Goal: Complete application form

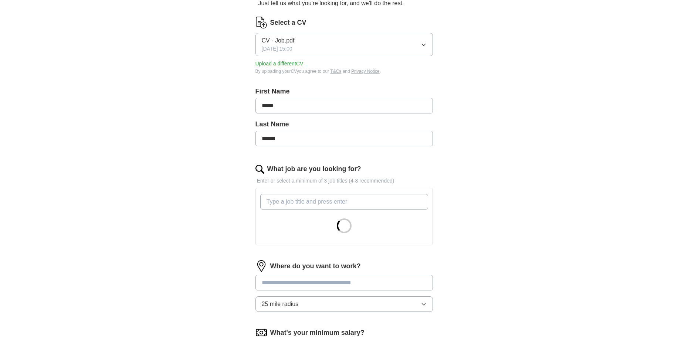
scroll to position [111, 0]
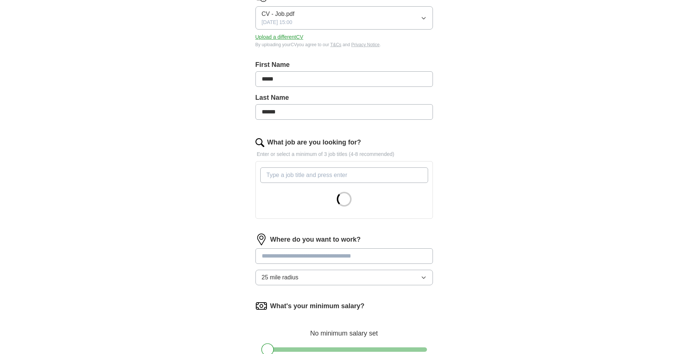
click at [302, 176] on input "What job are you looking for?" at bounding box center [344, 175] width 168 height 16
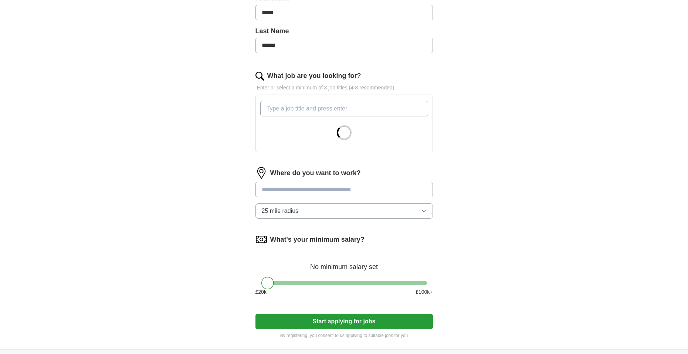
scroll to position [185, 0]
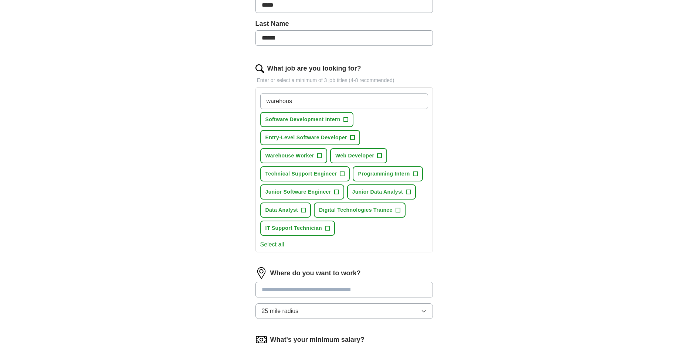
type input "warehouse"
type input "retail"
type input "customer service"
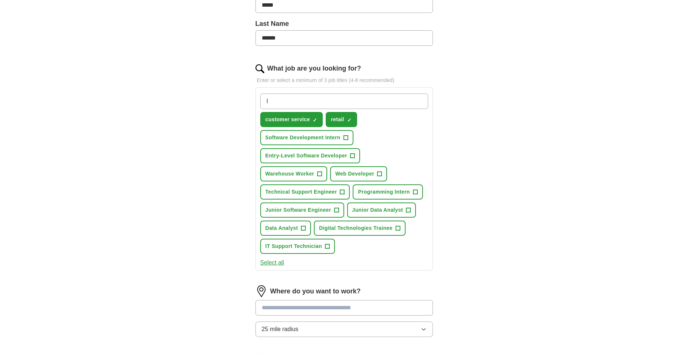
type input "IT"
click at [313, 101] on input "What job are you looking for?" at bounding box center [344, 101] width 168 height 16
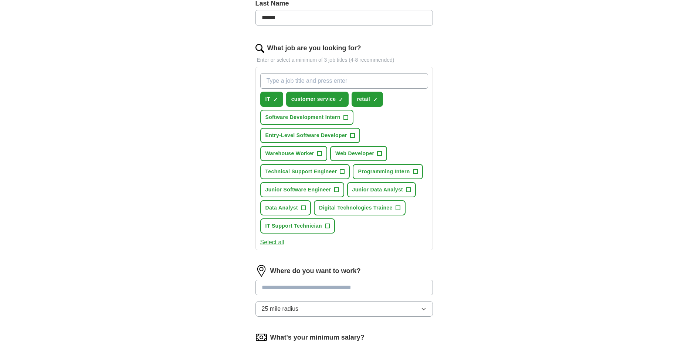
scroll to position [296, 0]
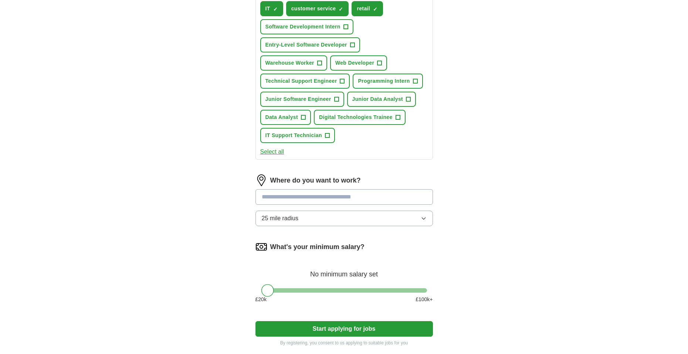
click at [320, 199] on input "text" at bounding box center [343, 197] width 177 height 16
type input "*"
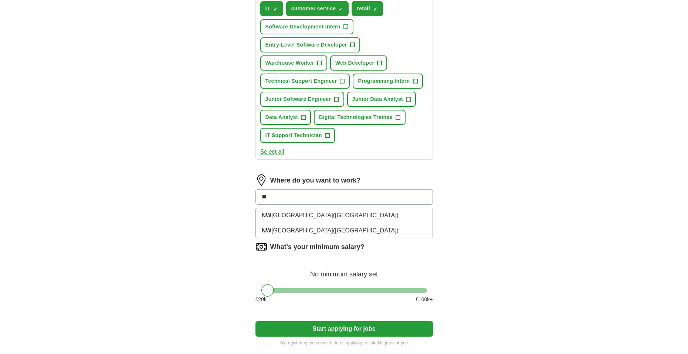
type input "**"
click at [306, 221] on li "NW [GEOGRAPHIC_DATA] ([GEOGRAPHIC_DATA])" at bounding box center [344, 215] width 177 height 15
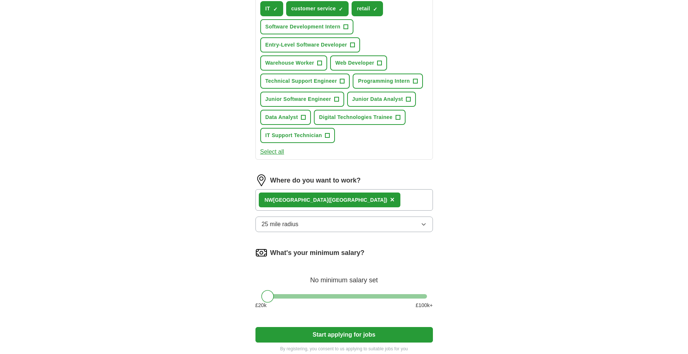
click at [304, 224] on button "25 mile radius" at bounding box center [343, 225] width 177 height 16
drag, startPoint x: 526, startPoint y: 299, endPoint x: 515, endPoint y: 298, distance: 10.8
click at [525, 299] on div "ApplyIQ Let ApplyIQ do the hard work of searching and applying for jobs. Just t…" at bounding box center [344, 45] width 473 height 636
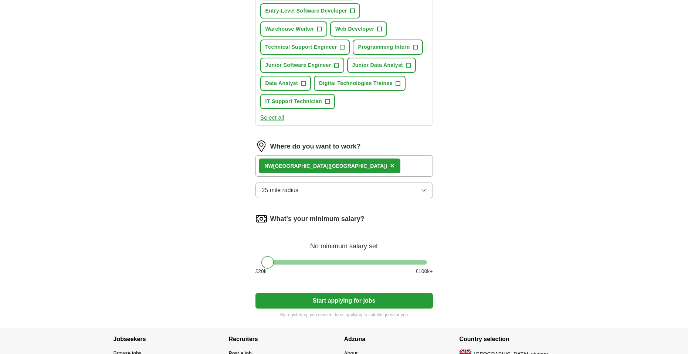
scroll to position [333, 0]
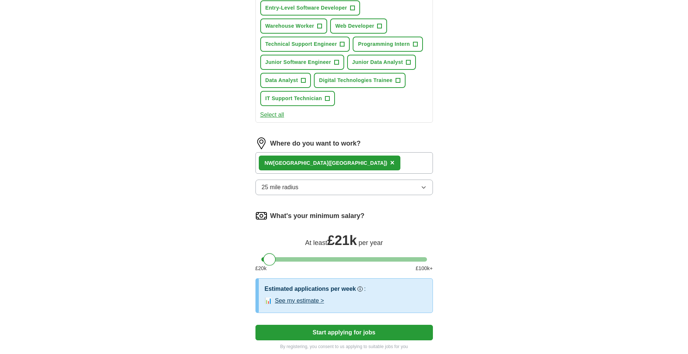
click at [273, 258] on div at bounding box center [269, 259] width 13 height 13
click at [337, 330] on button "Start applying for jobs" at bounding box center [343, 333] width 177 height 16
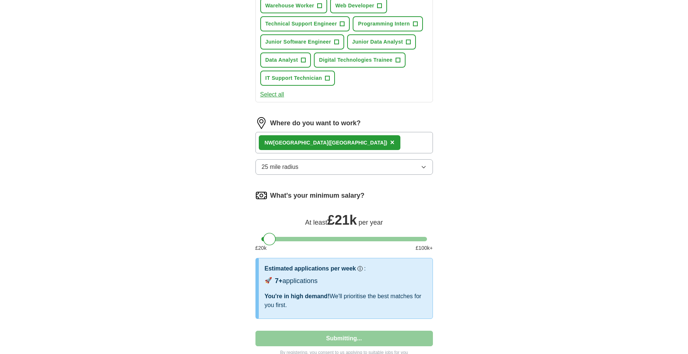
select select "**"
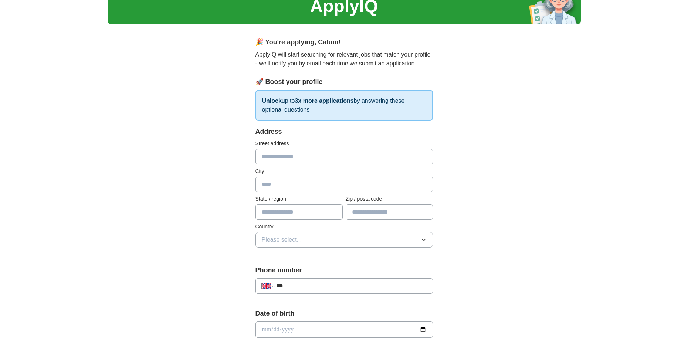
scroll to position [37, 0]
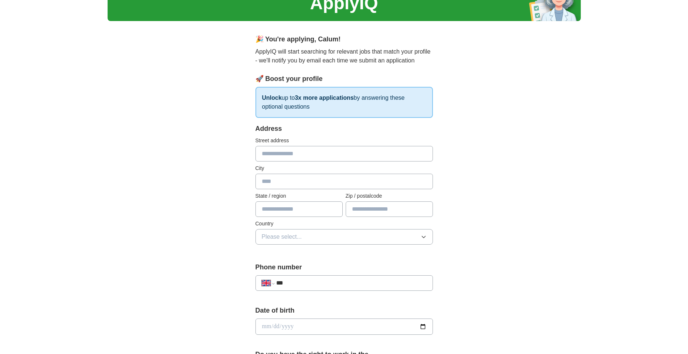
click at [311, 160] on input "text" at bounding box center [343, 154] width 177 height 16
type input "**********"
type input "******"
type input "*******"
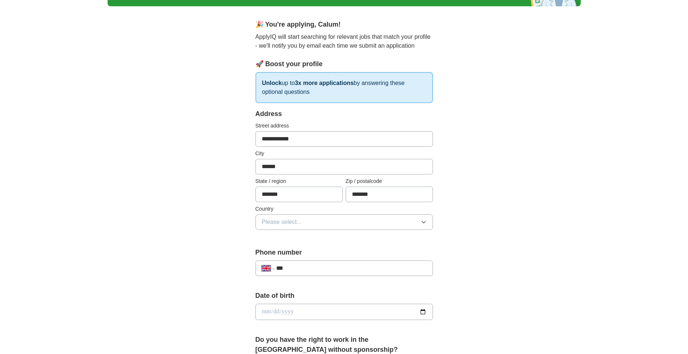
scroll to position [111, 0]
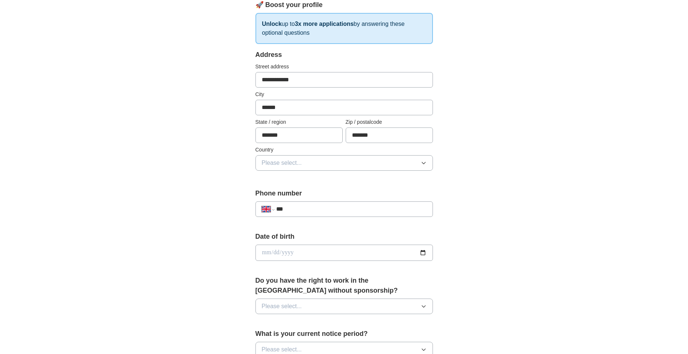
click at [289, 156] on button "Please select..." at bounding box center [343, 163] width 177 height 16
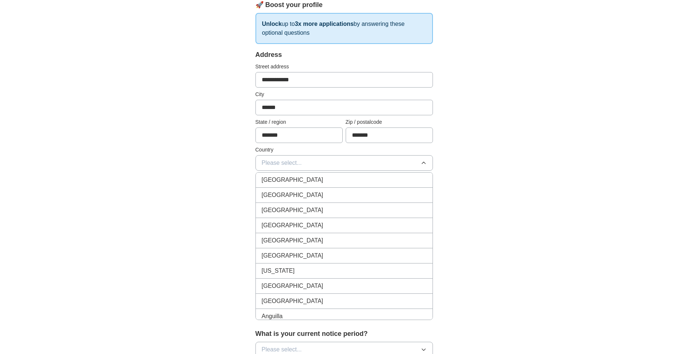
click at [302, 186] on li "[GEOGRAPHIC_DATA]" at bounding box center [344, 180] width 177 height 15
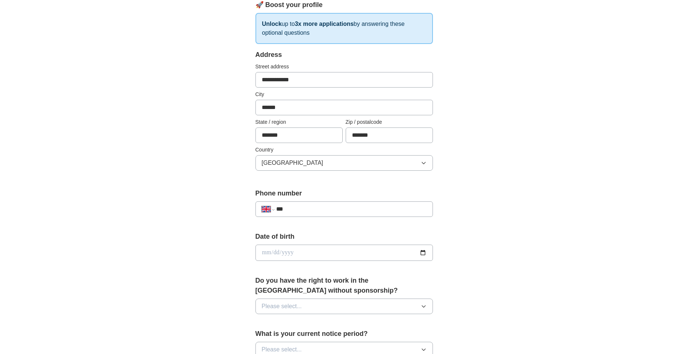
click at [302, 209] on input "***" at bounding box center [351, 209] width 150 height 9
type input "**********"
click at [291, 248] on input "date" at bounding box center [343, 253] width 177 height 16
type input "**********"
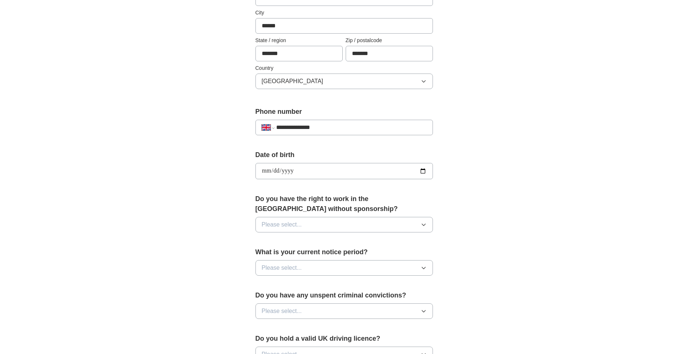
scroll to position [222, 0]
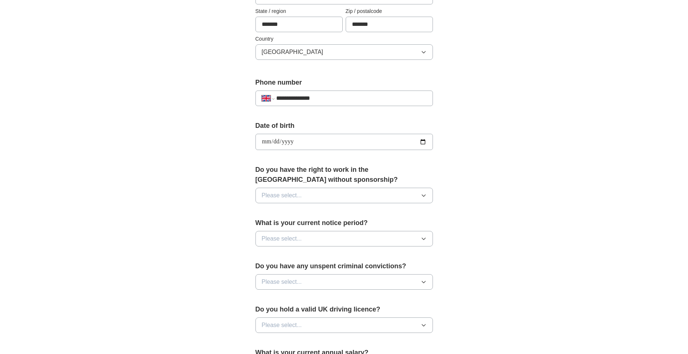
click at [307, 194] on button "Please select..." at bounding box center [343, 196] width 177 height 16
click at [293, 213] on div "Yes" at bounding box center [344, 212] width 165 height 9
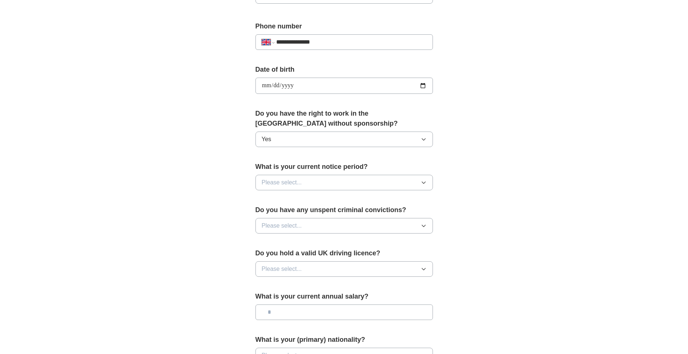
scroll to position [296, 0]
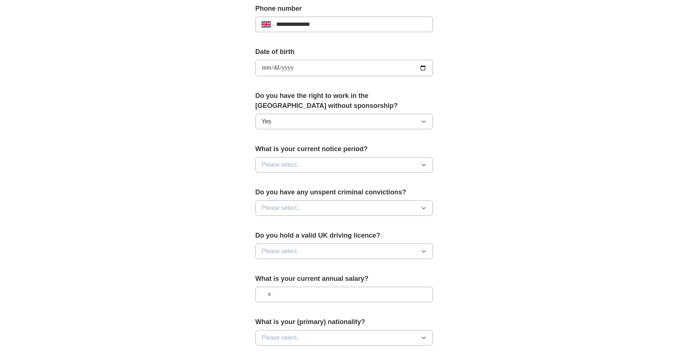
click at [303, 162] on button "Please select..." at bounding box center [343, 165] width 177 height 16
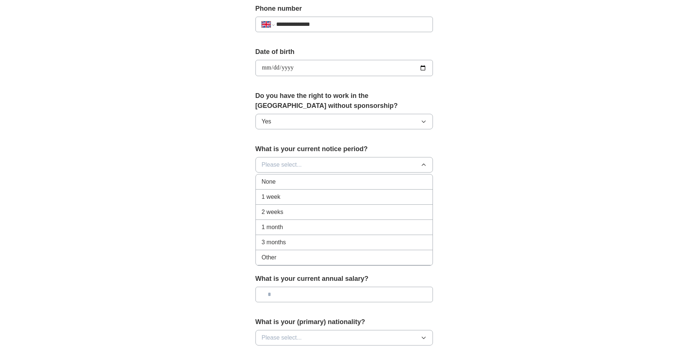
click at [301, 194] on div "1 week" at bounding box center [344, 197] width 165 height 9
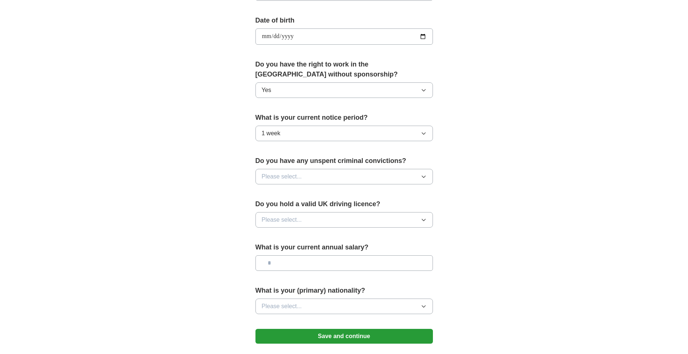
scroll to position [333, 0]
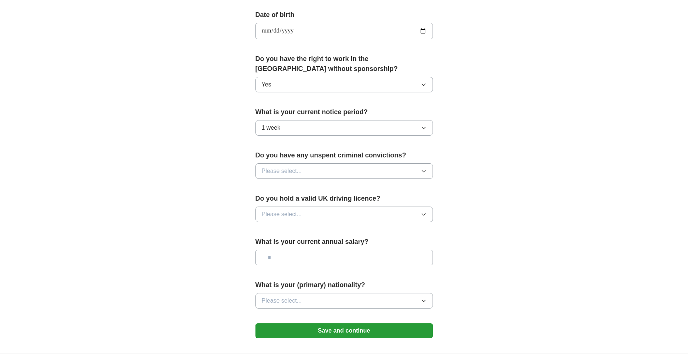
click at [309, 174] on button "Please select..." at bounding box center [343, 171] width 177 height 16
click at [295, 201] on div "No" at bounding box center [344, 203] width 165 height 9
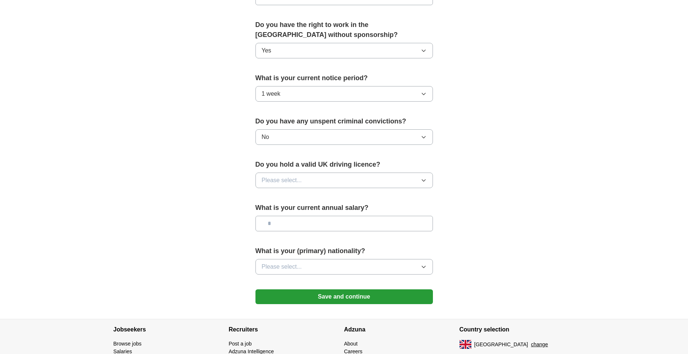
scroll to position [370, 0]
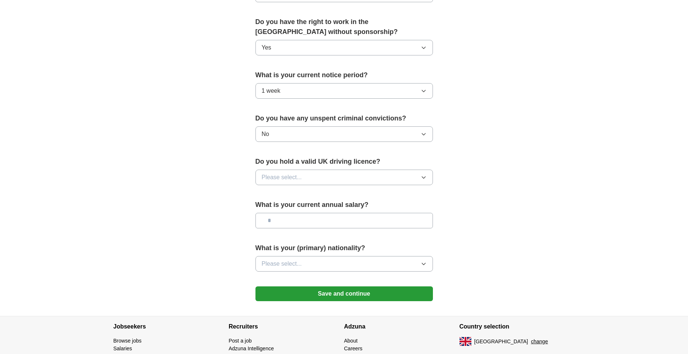
click at [302, 175] on button "Please select..." at bounding box center [343, 178] width 177 height 16
click at [299, 209] on div "No" at bounding box center [344, 209] width 165 height 9
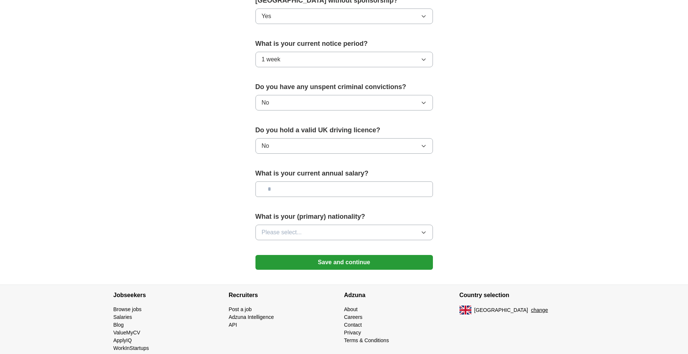
scroll to position [406, 0]
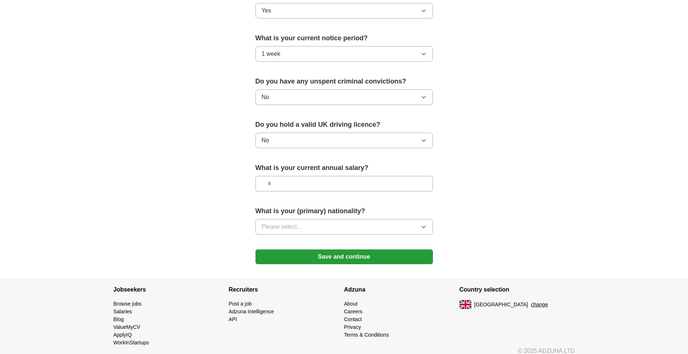
click at [299, 181] on input "text" at bounding box center [343, 184] width 177 height 16
type input "**"
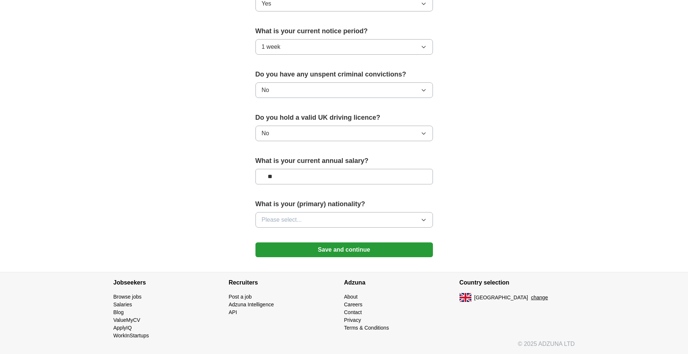
scroll to position [414, 0]
click at [321, 218] on button "Please select..." at bounding box center [343, 220] width 177 height 16
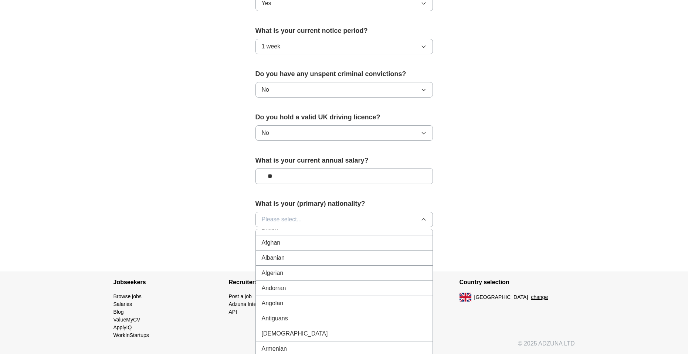
scroll to position [0, 0]
click at [300, 247] on div "British" at bounding box center [344, 251] width 165 height 9
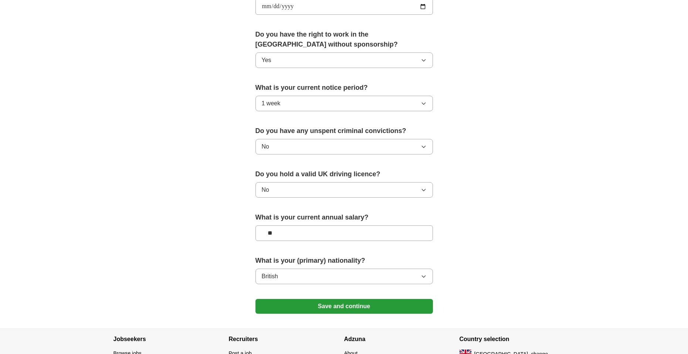
scroll to position [414, 0]
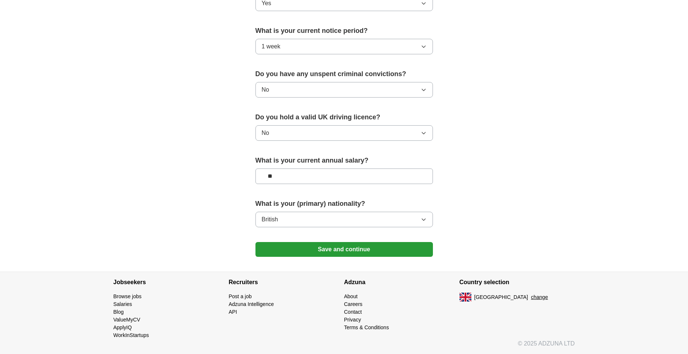
click at [297, 252] on button "Save and continue" at bounding box center [343, 249] width 177 height 15
